Goal: Transaction & Acquisition: Purchase product/service

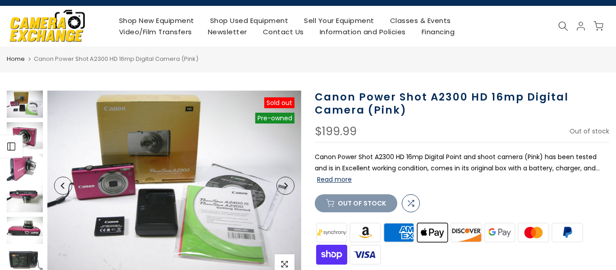
scroll to position [14, 0]
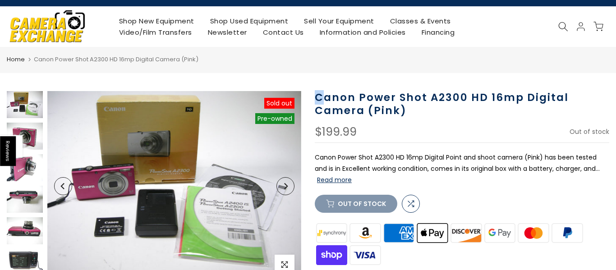
drag, startPoint x: 313, startPoint y: 96, endPoint x: 323, endPoint y: 97, distance: 9.6
click at [323, 97] on div "Canon Power Shot A2300 HD 16mp Digital Camera (Pink) $199.99 In Stock Pre order…" at bounding box center [462, 247] width 308 height 313
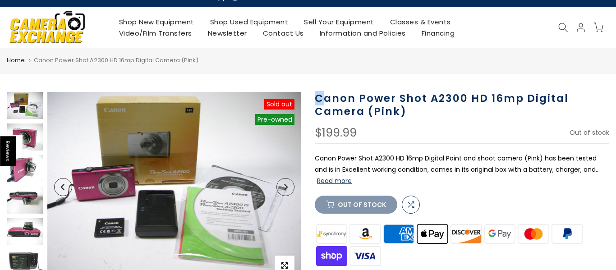
click at [322, 100] on h1 "Canon Power Shot A2300 HD 16mp Digital Camera (Pink)" at bounding box center [462, 105] width 295 height 26
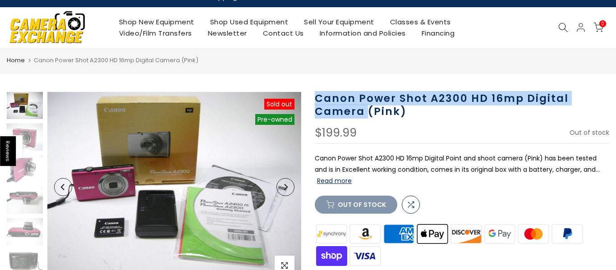
scroll to position [0, 0]
drag, startPoint x: 316, startPoint y: 100, endPoint x: 365, endPoint y: 113, distance: 50.9
click at [365, 113] on h1 "Canon Power Shot A2300 HD 16mp Digital Camera (Pink)" at bounding box center [462, 105] width 295 height 26
drag, startPoint x: 317, startPoint y: 100, endPoint x: 364, endPoint y: 116, distance: 49.6
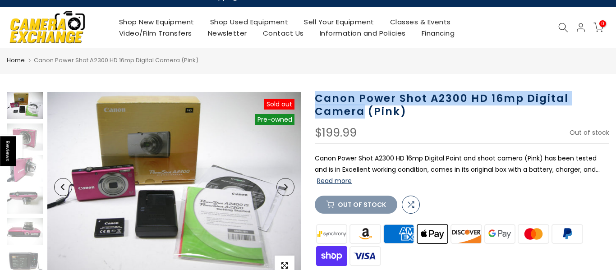
click at [364, 116] on h1 "Canon Power Shot A2300 HD 16mp Digital Camera (Pink)" at bounding box center [462, 105] width 295 height 26
copy h1 "Canon Power Shot A2300 HD 16mp Digital Camera"
click at [456, 127] on div "$199.99 In Stock Pre order Out of stock" at bounding box center [462, 135] width 295 height 17
